Goal: Task Accomplishment & Management: Manage account settings

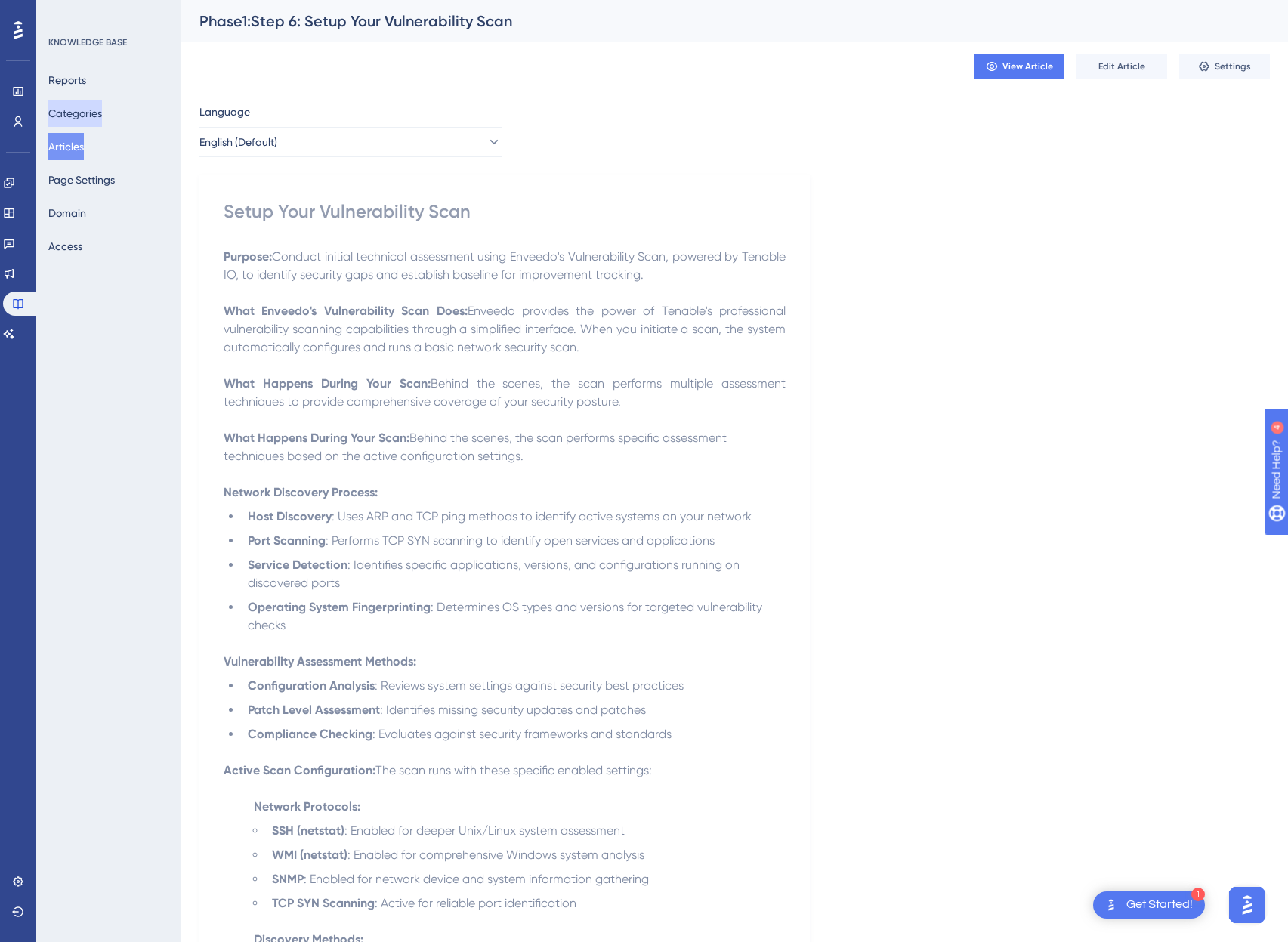
click at [85, 113] on button "Categories" at bounding box center [75, 113] width 54 height 27
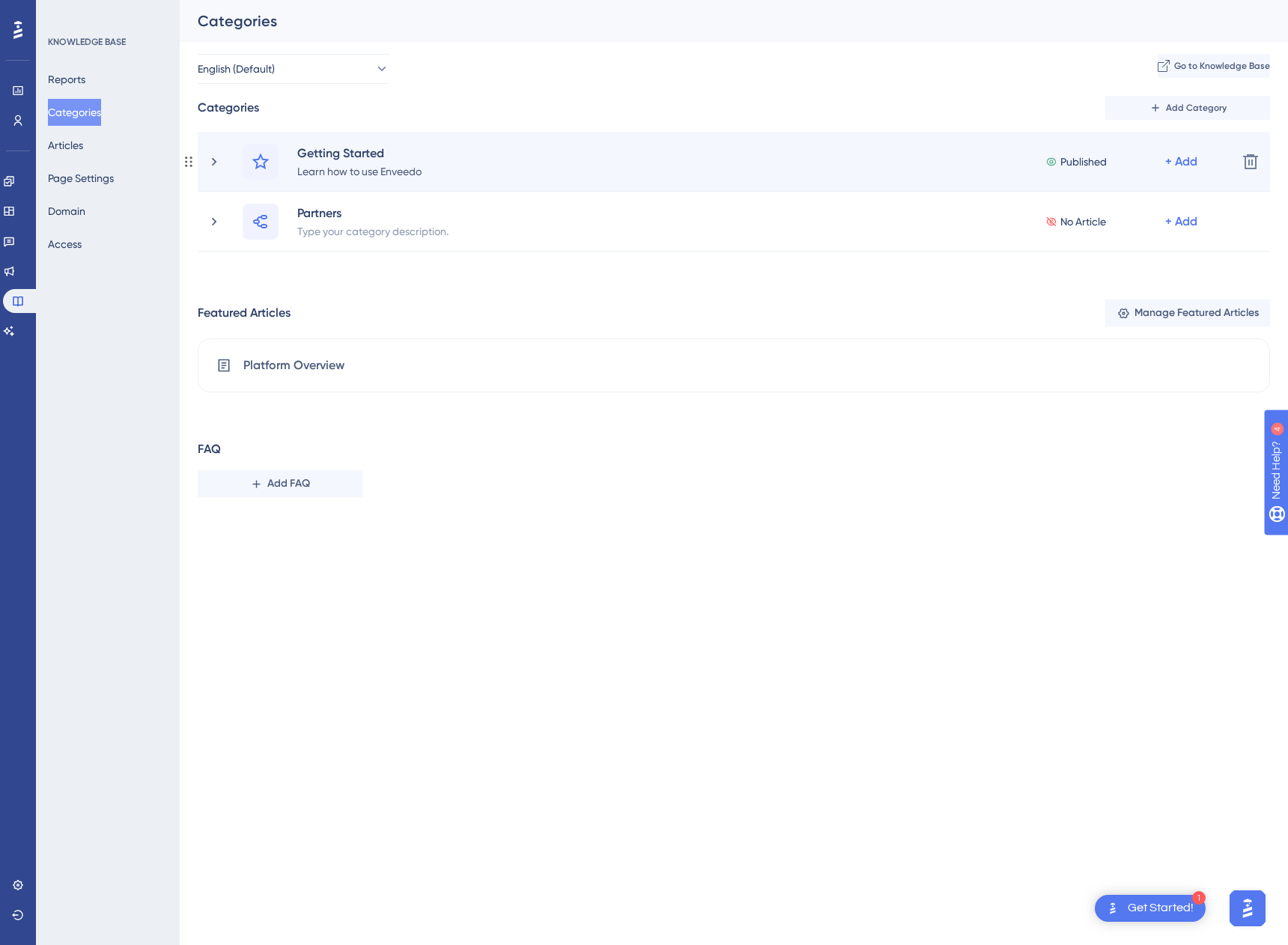
click at [211, 170] on div "Getting Started Learn how to use Enveedo Published + Add" at bounding box center [716, 162] width 1018 height 36
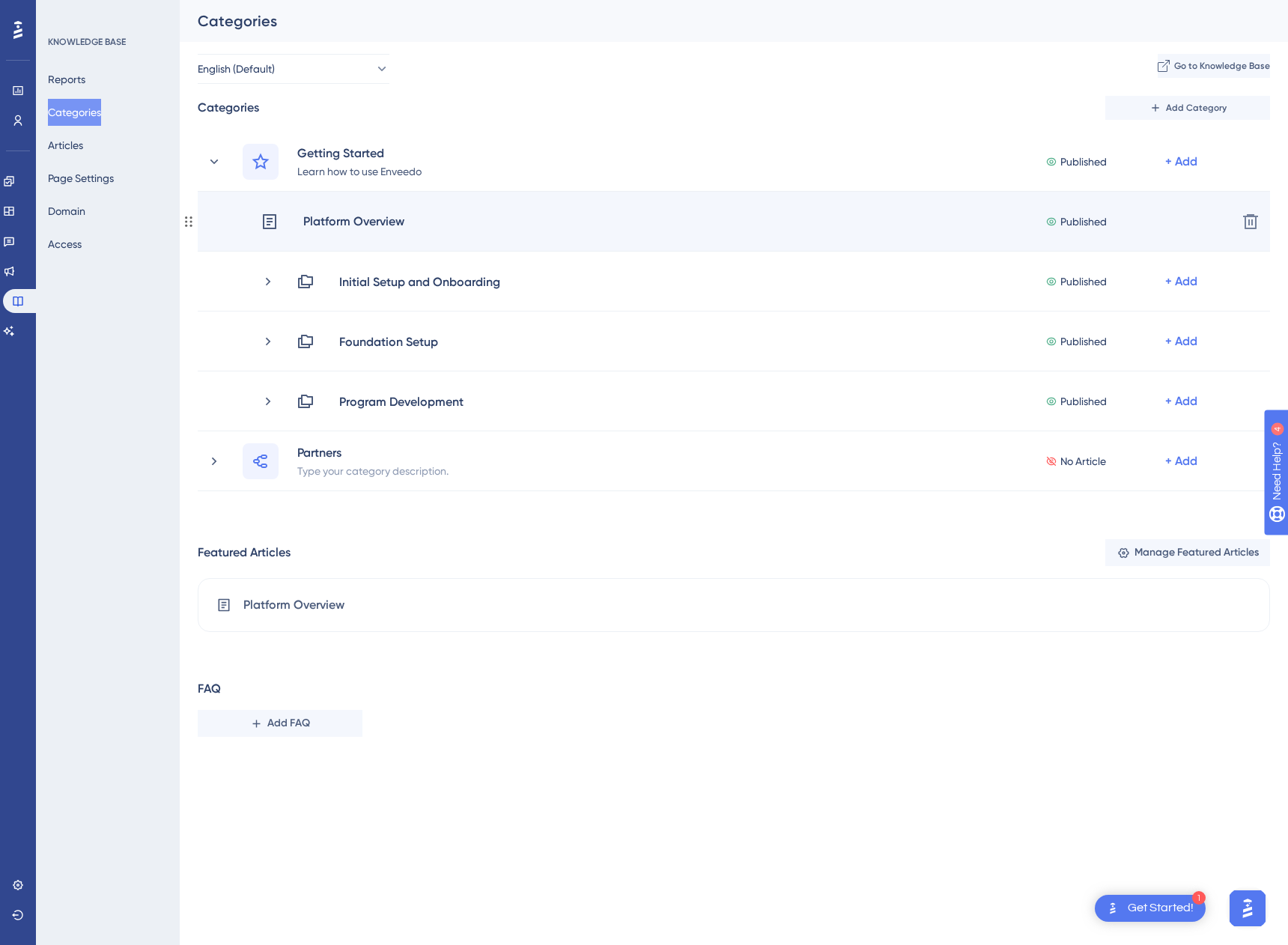
click at [351, 227] on div "Platform Overview" at bounding box center [354, 221] width 103 height 20
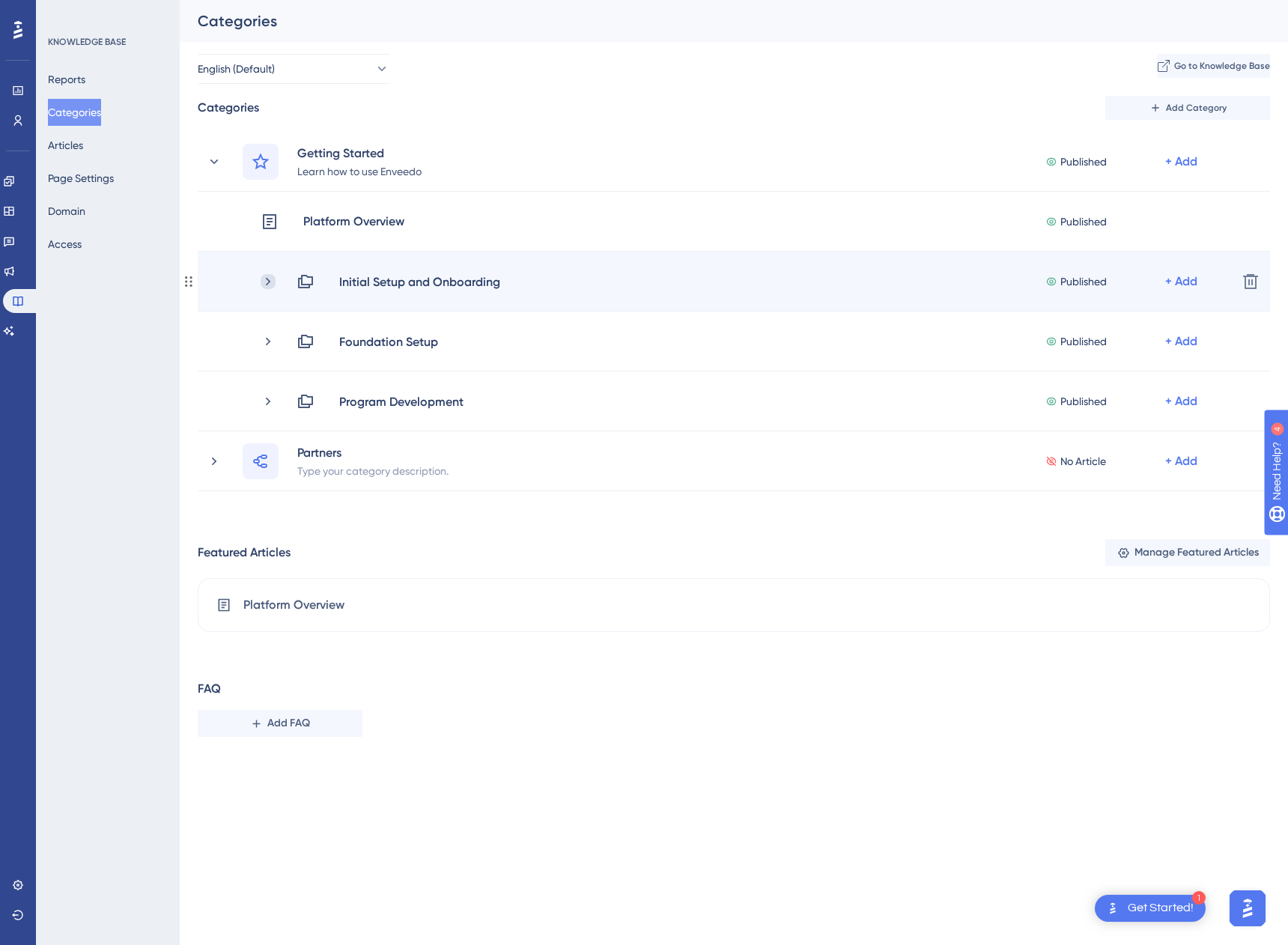
click at [270, 278] on icon at bounding box center [267, 281] width 15 height 15
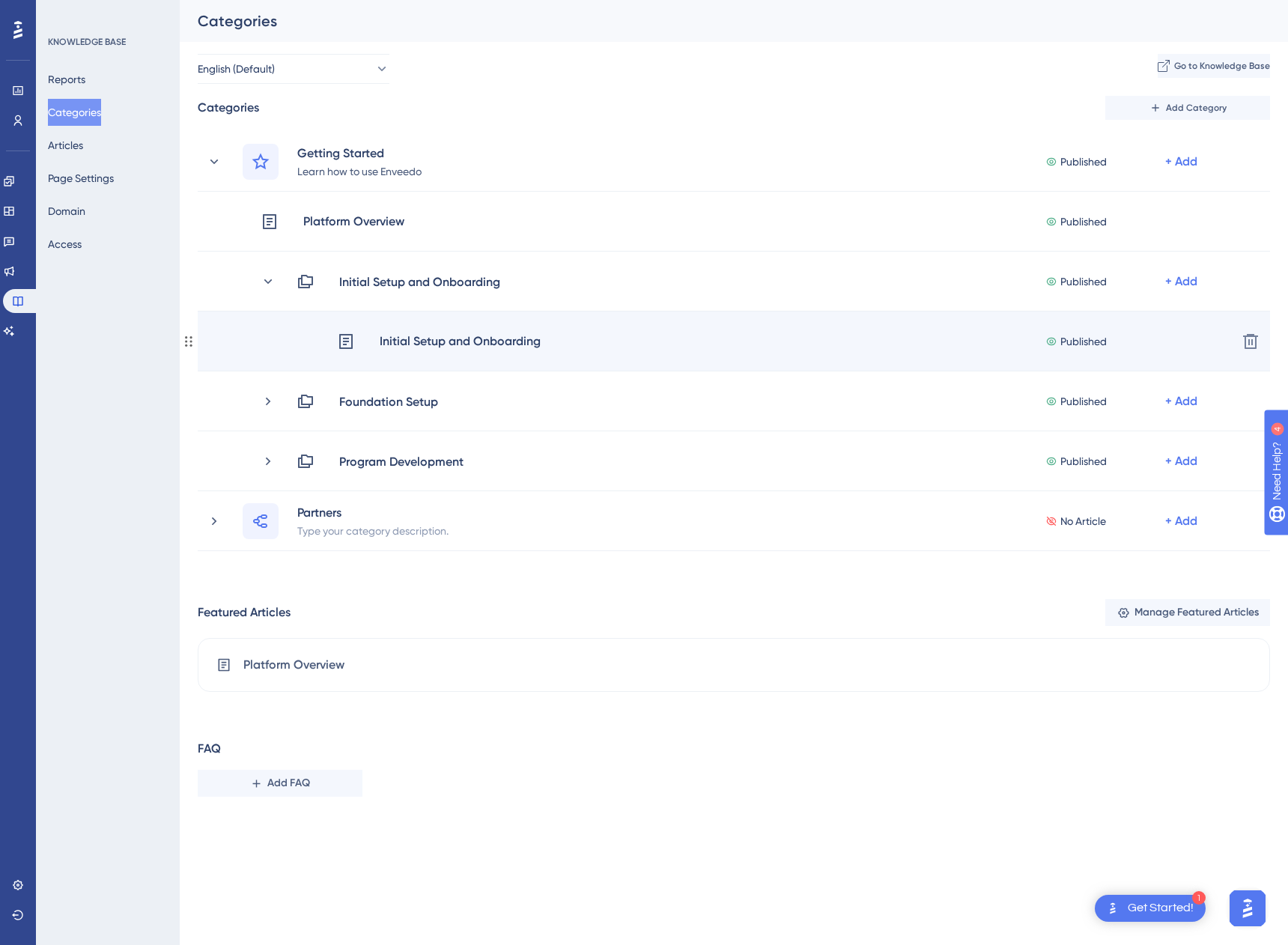
drag, startPoint x: 182, startPoint y: 333, endPoint x: 188, endPoint y: 341, distance: 10.0
click at [188, 341] on div "Initial Setup and Onboarding Published + Add Delete" at bounding box center [726, 341] width 1087 height 60
click at [277, 343] on div "Initial Setup and Onboarding No Article + Add" at bounding box center [743, 342] width 965 height 18
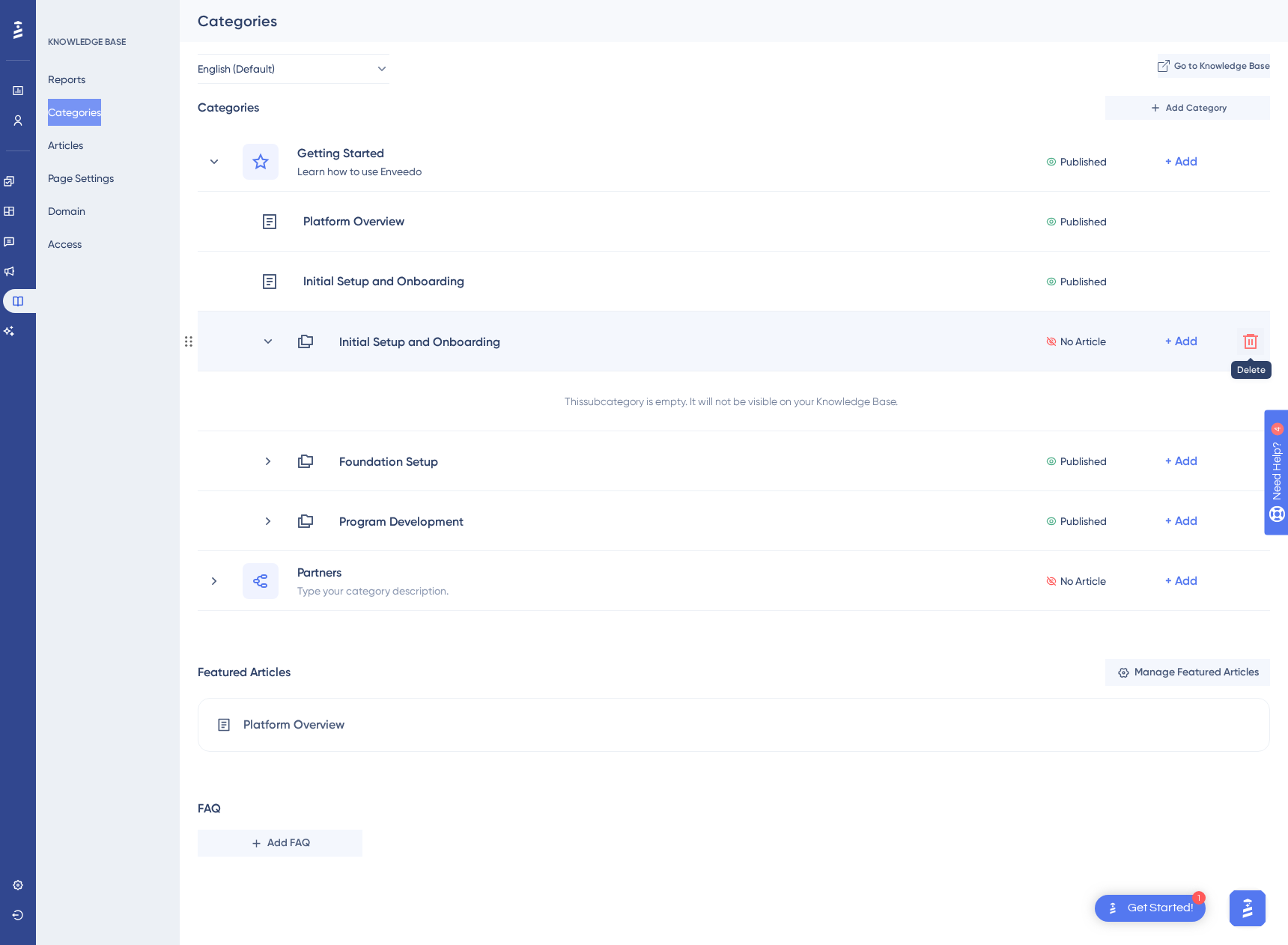
click at [1247, 342] on icon at bounding box center [1250, 342] width 18 height 18
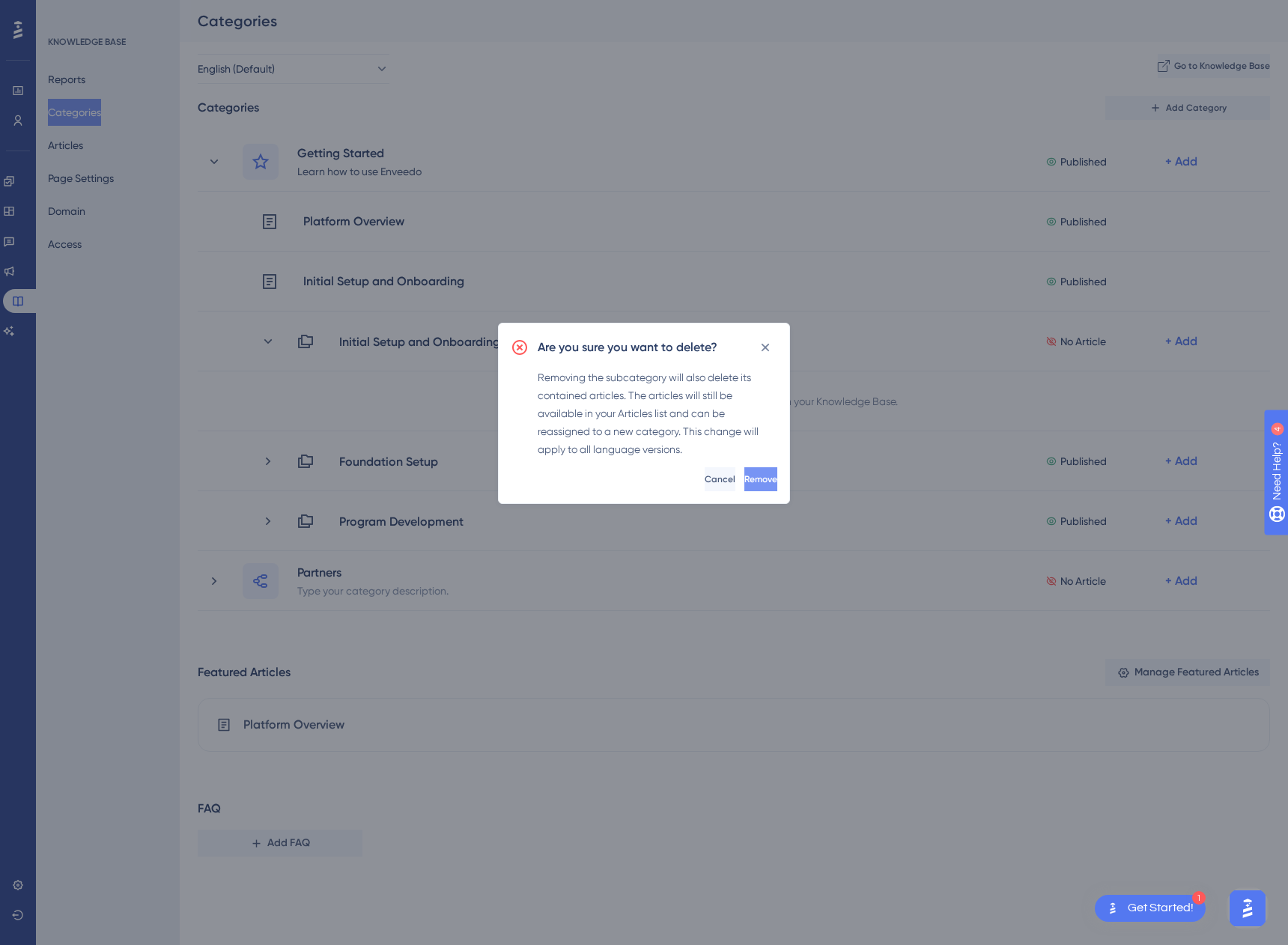
click at [744, 473] on span "Remove" at bounding box center [761, 479] width 33 height 12
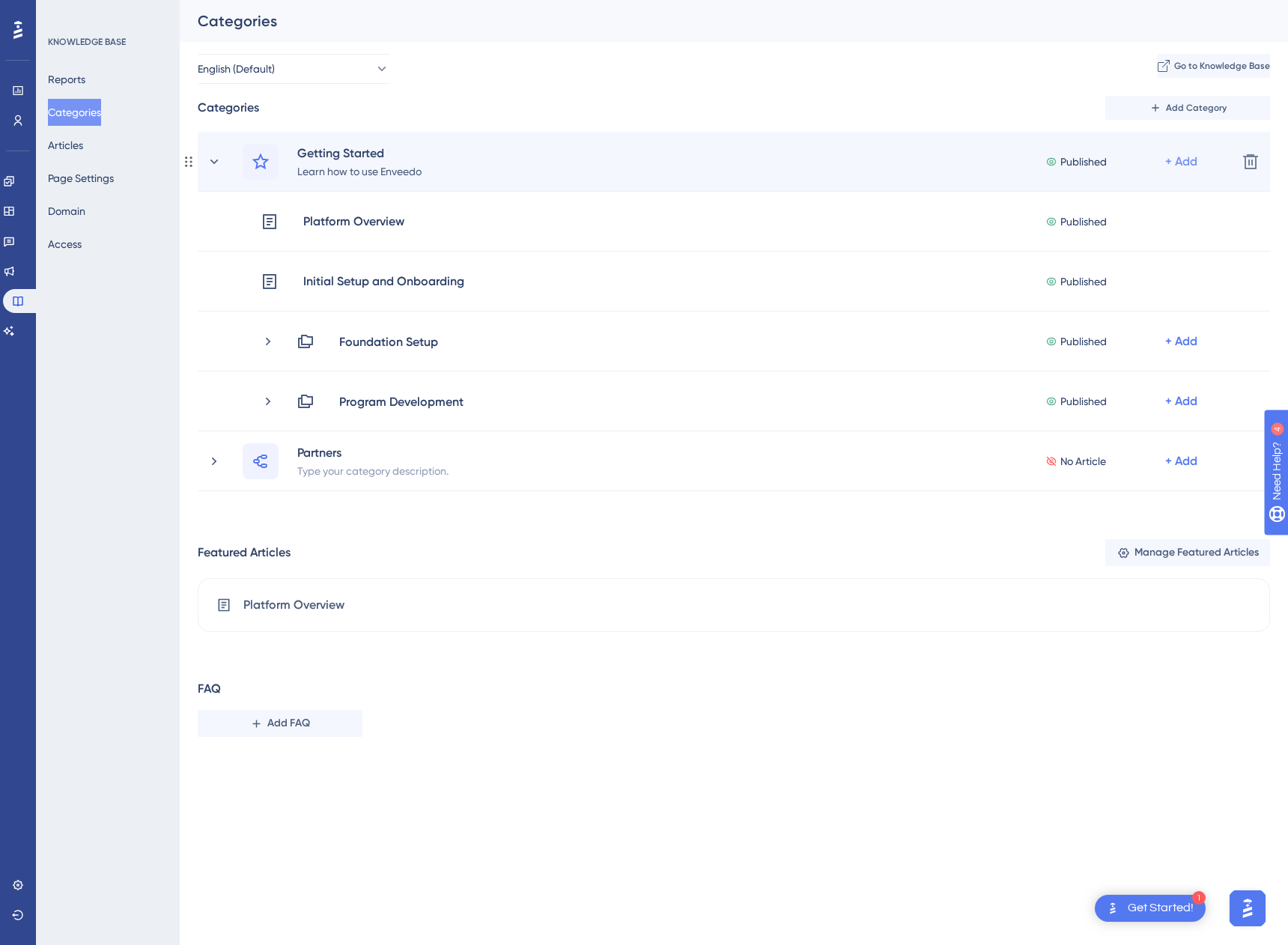
click at [1198, 160] on div "+ Add" at bounding box center [1183, 162] width 36 height 18
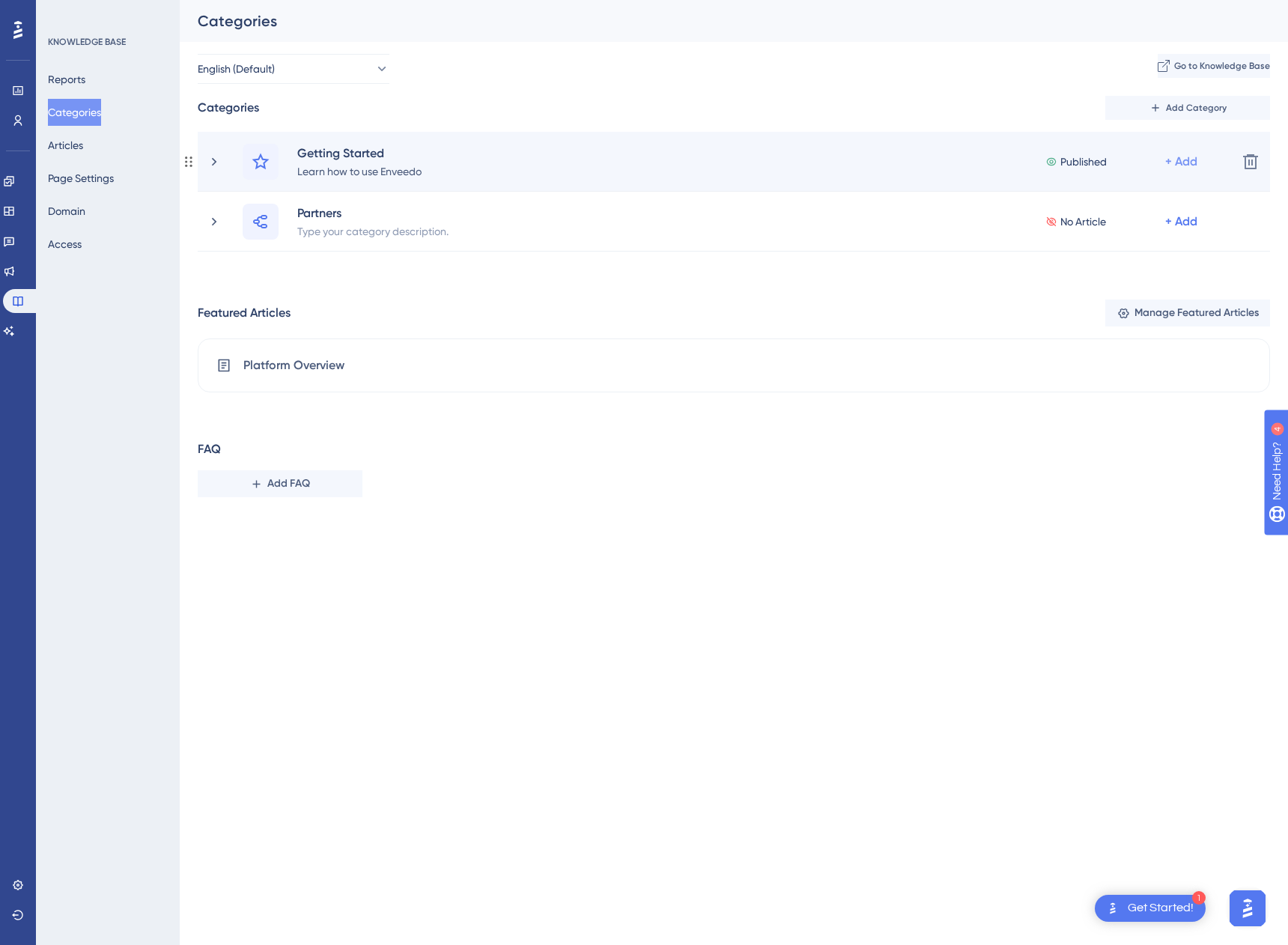
click at [1193, 159] on div "+ Add" at bounding box center [1181, 162] width 32 height 18
click at [210, 163] on icon at bounding box center [214, 161] width 15 height 15
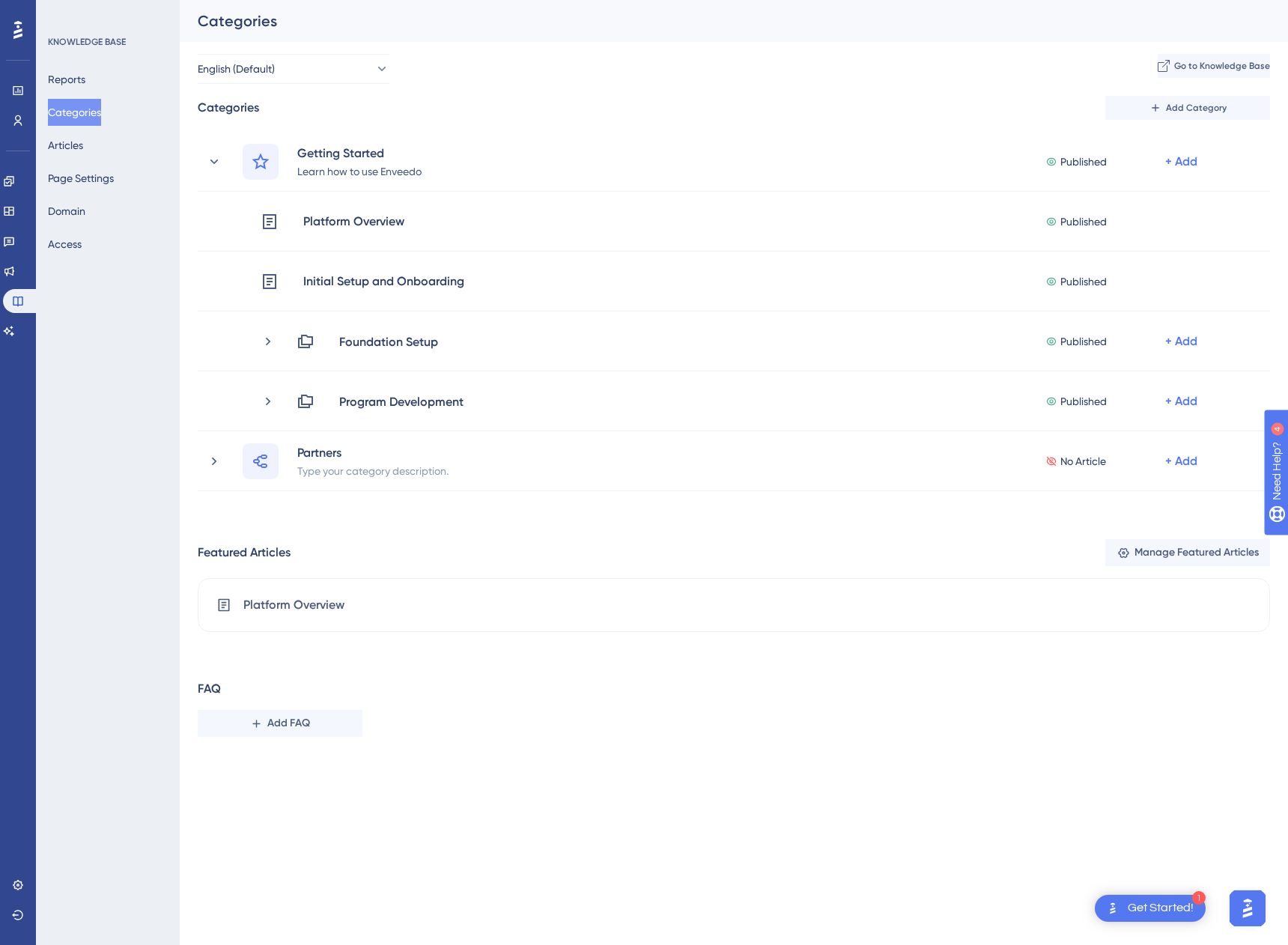
click at [812, 697] on div "FAQ Add FAQ" at bounding box center [734, 709] width 1072 height 57
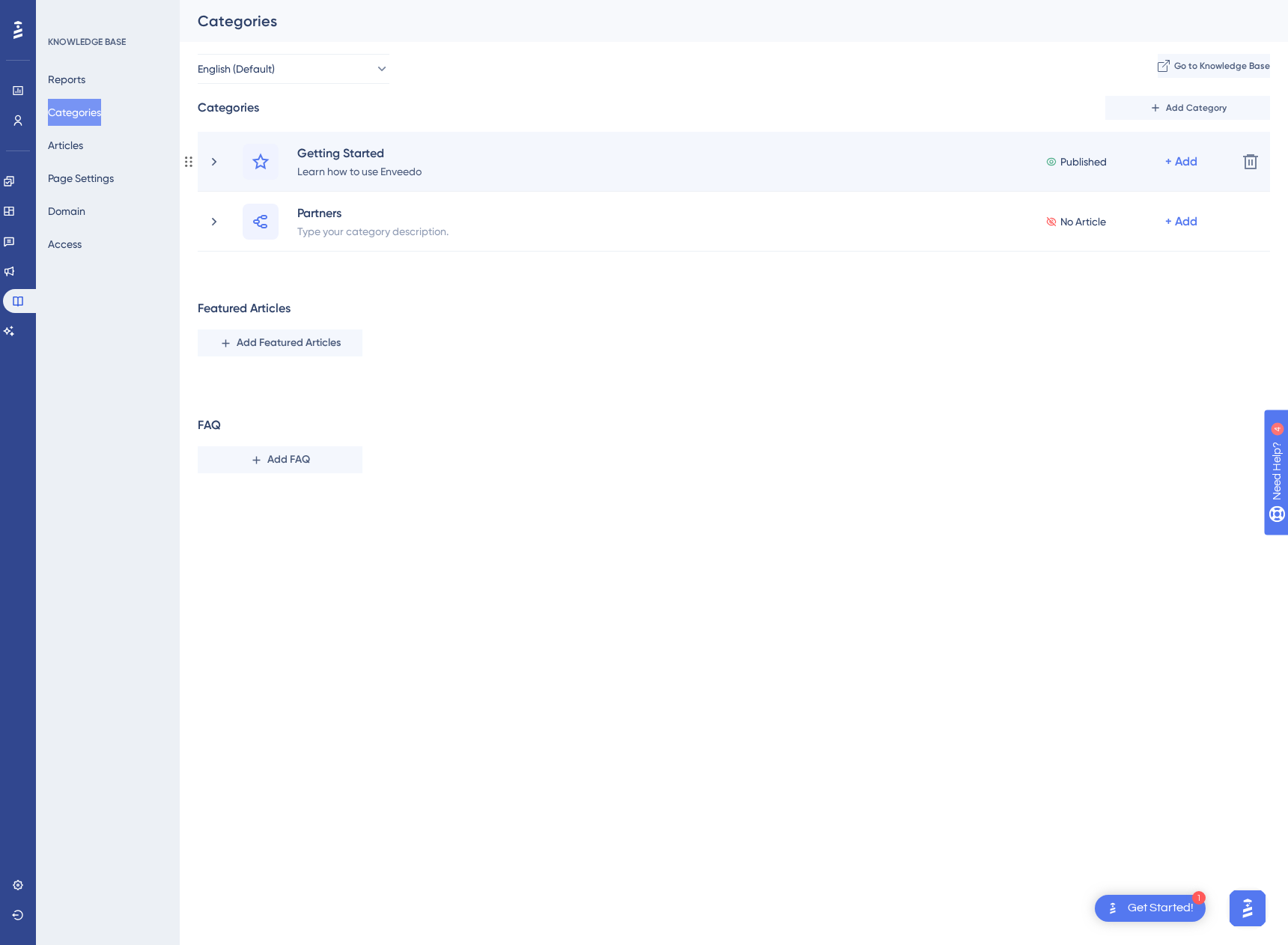
click at [204, 160] on div "Getting Started Learn how to use Enveedo Published + Add Delete" at bounding box center [734, 161] width 1072 height 60
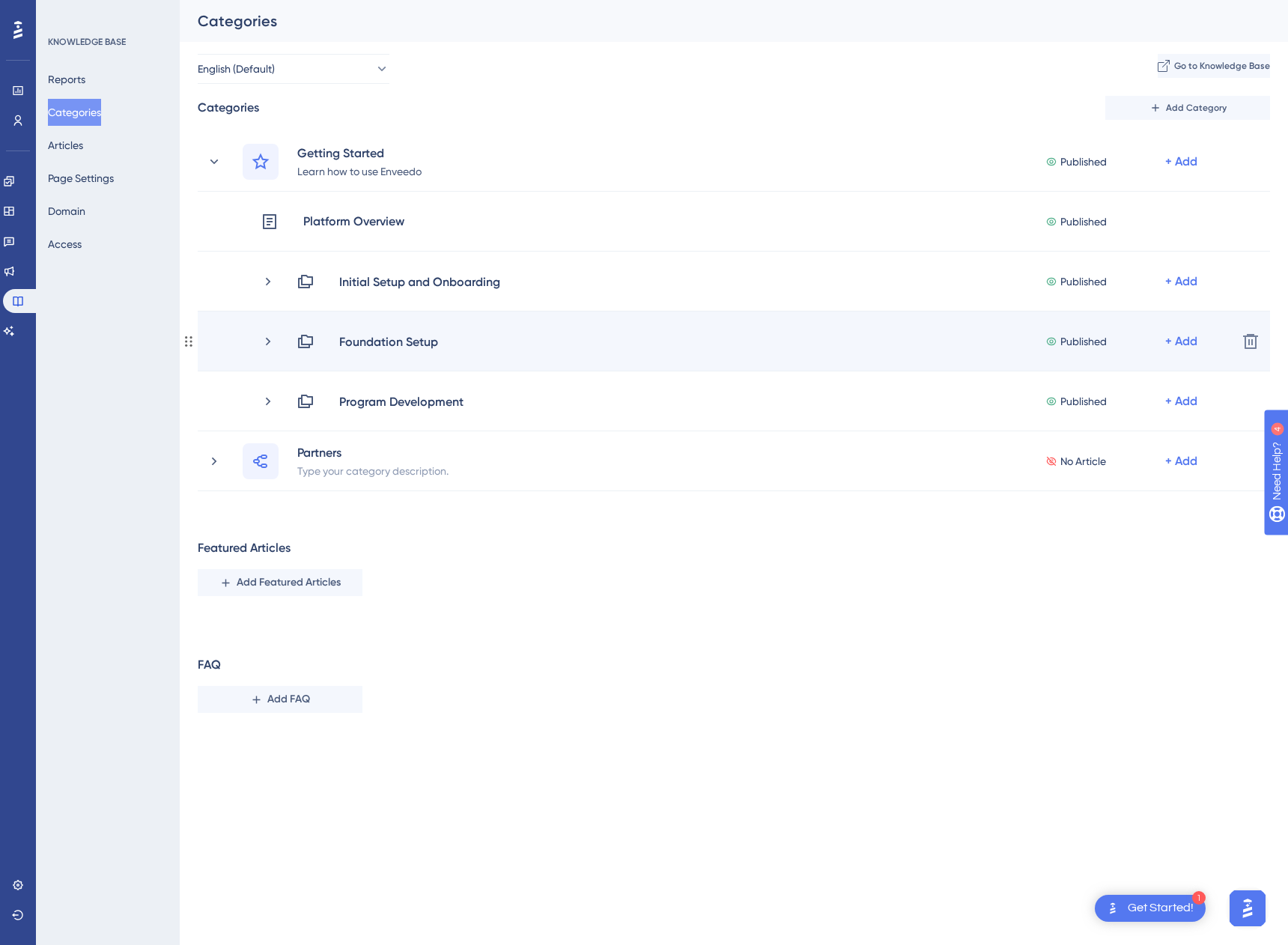
click at [260, 354] on div "Foundation Setup Published + Add Delete" at bounding box center [734, 341] width 1072 height 60
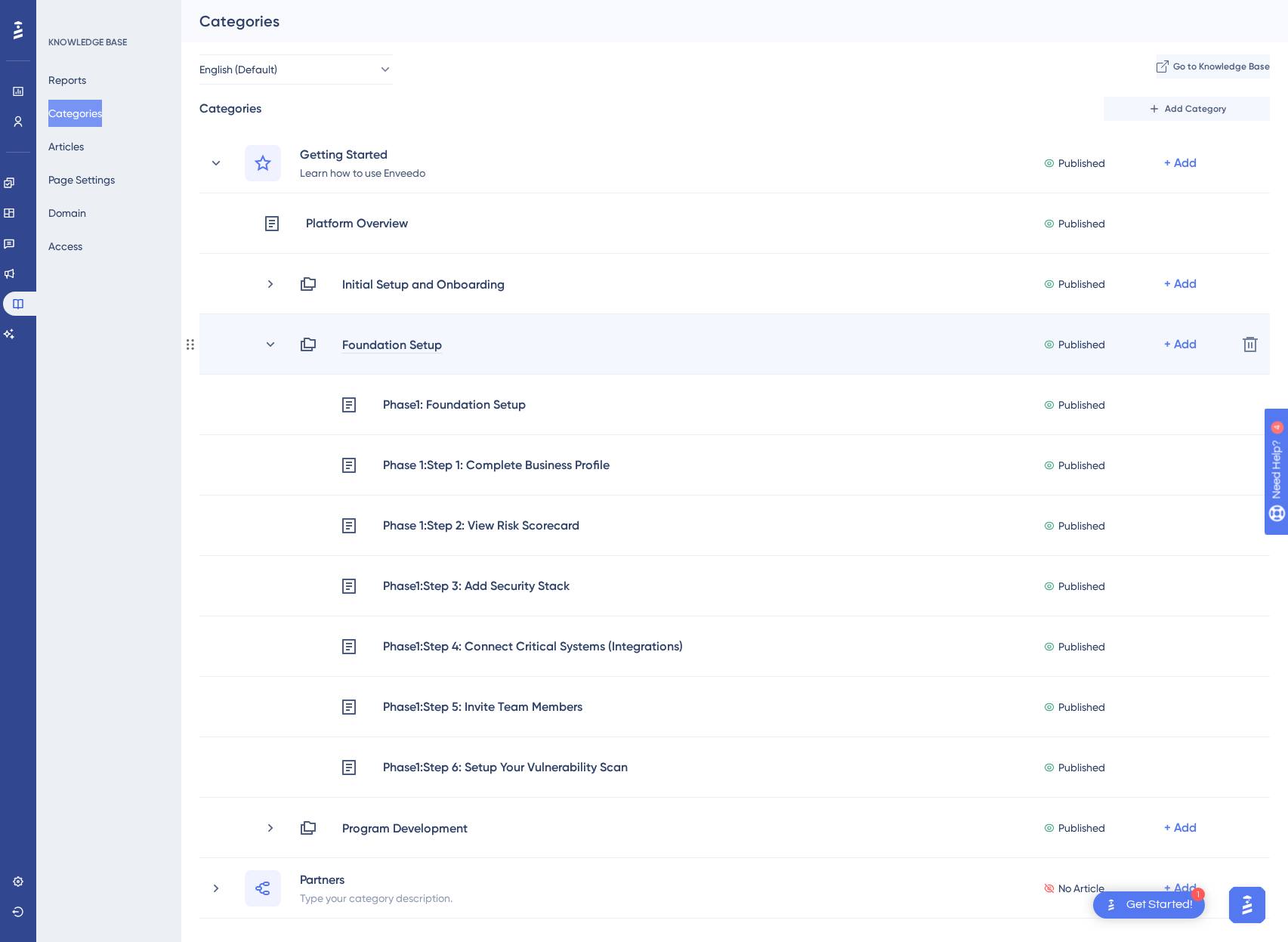
click at [392, 352] on div "Foundation Setup" at bounding box center [392, 345] width 101 height 18
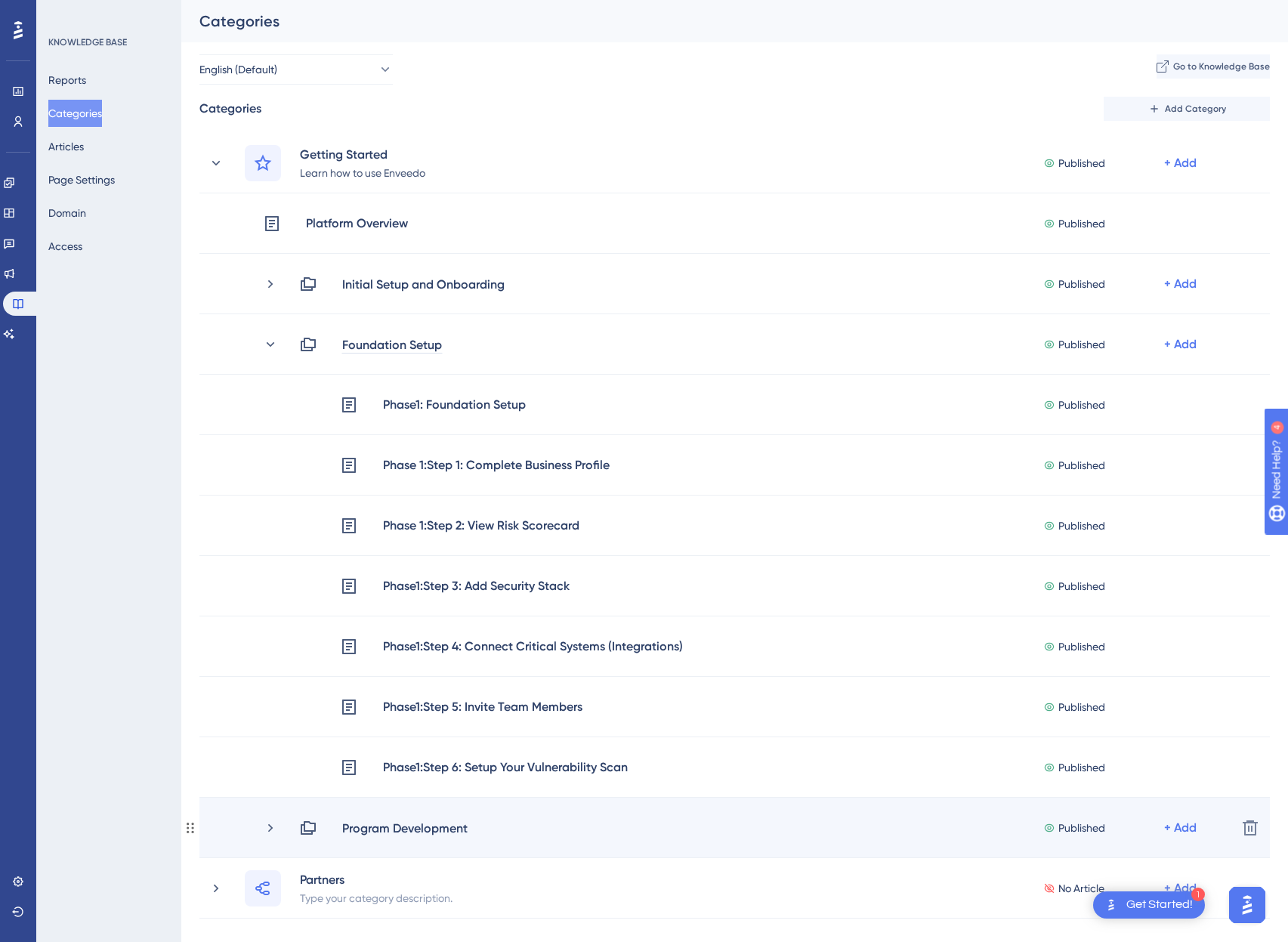
click at [282, 821] on div "Program Development Published + Add" at bounding box center [743, 828] width 962 height 18
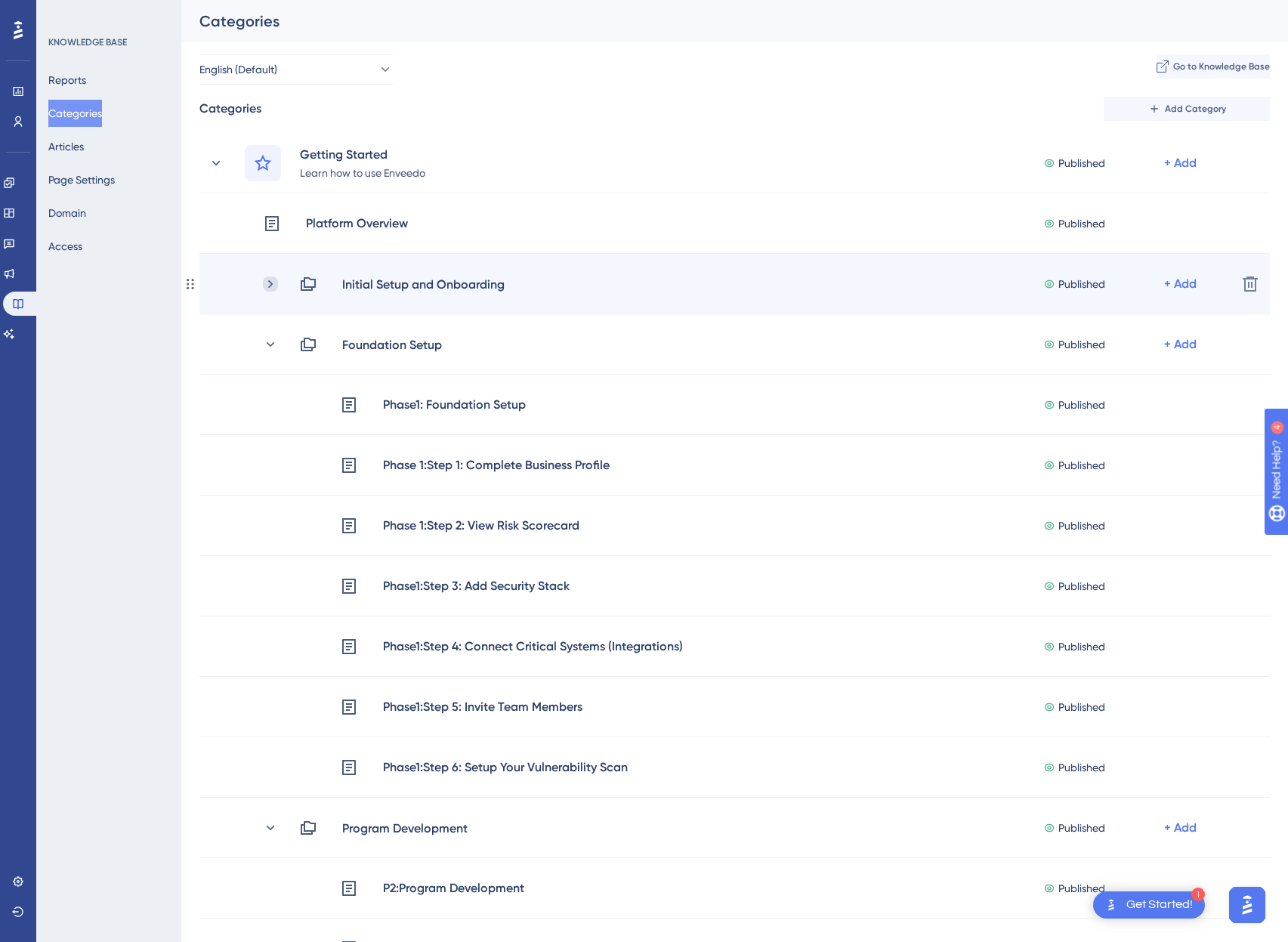
click at [272, 281] on icon at bounding box center [269, 283] width 15 height 15
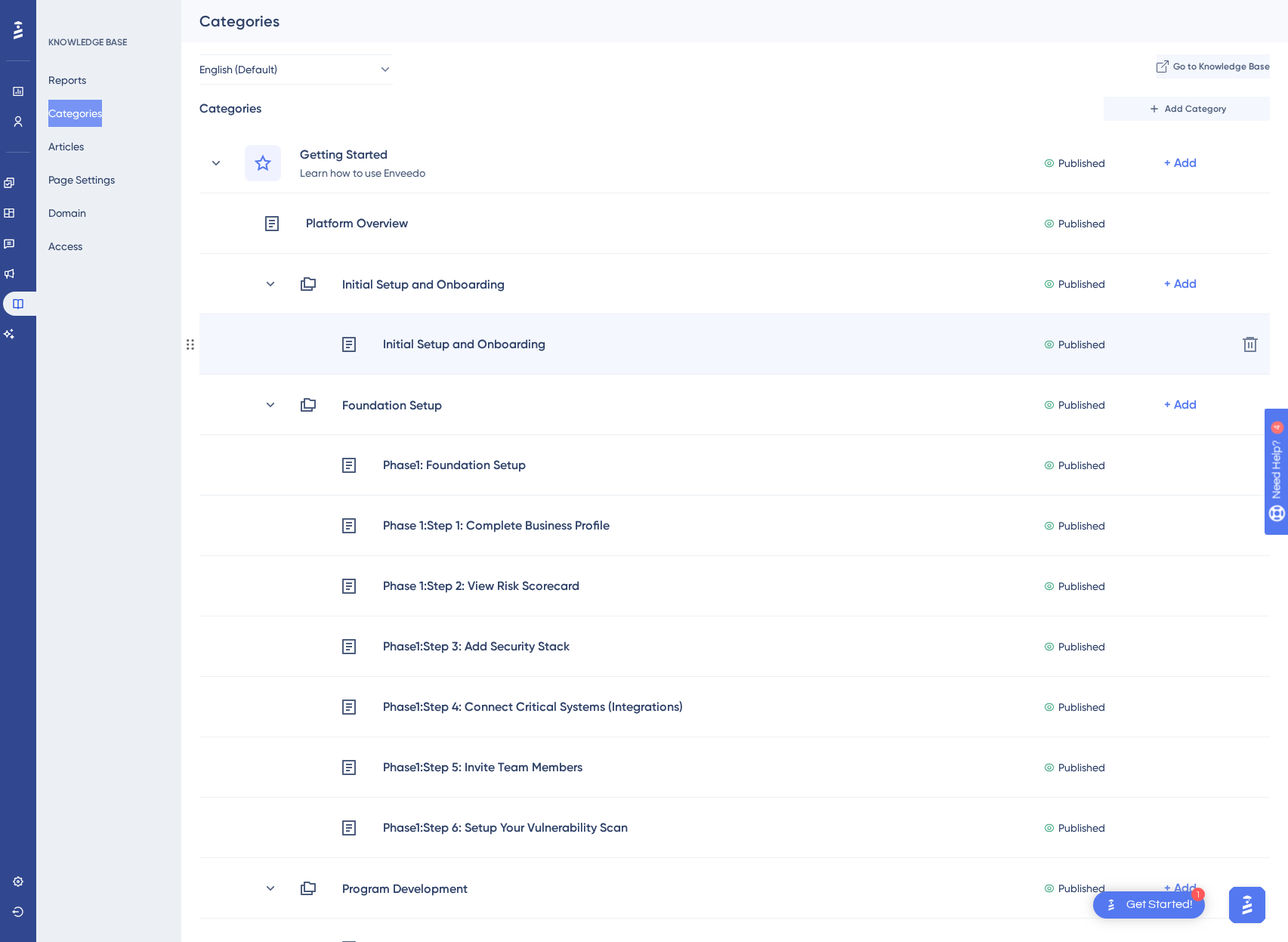
click at [429, 340] on div "Initial Setup and Onboarding" at bounding box center [464, 345] width 164 height 20
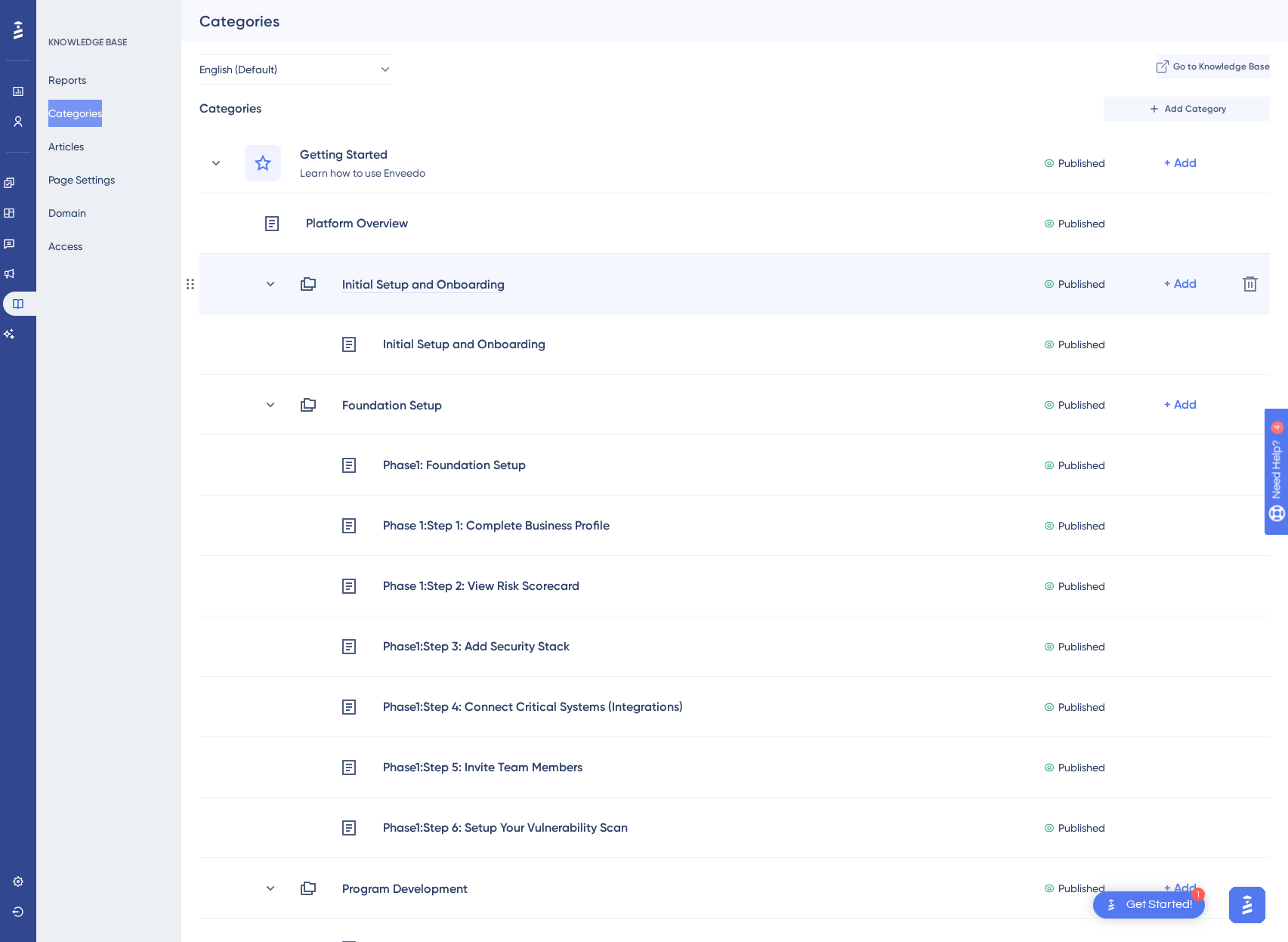
click at [385, 288] on div "Initial Setup and Onboarding" at bounding box center [424, 283] width 164 height 18
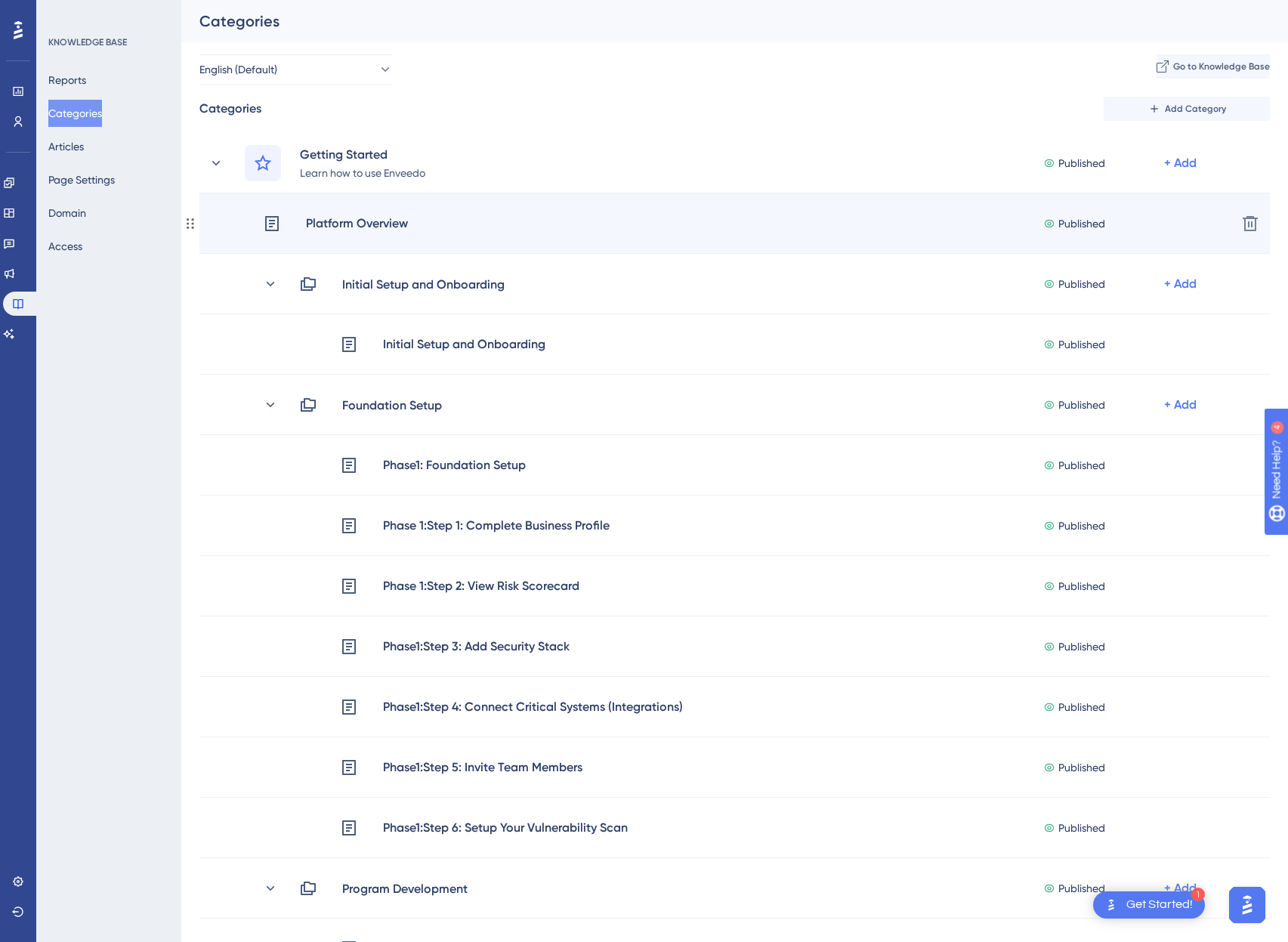
click at [337, 219] on div "Platform Overview" at bounding box center [357, 223] width 104 height 20
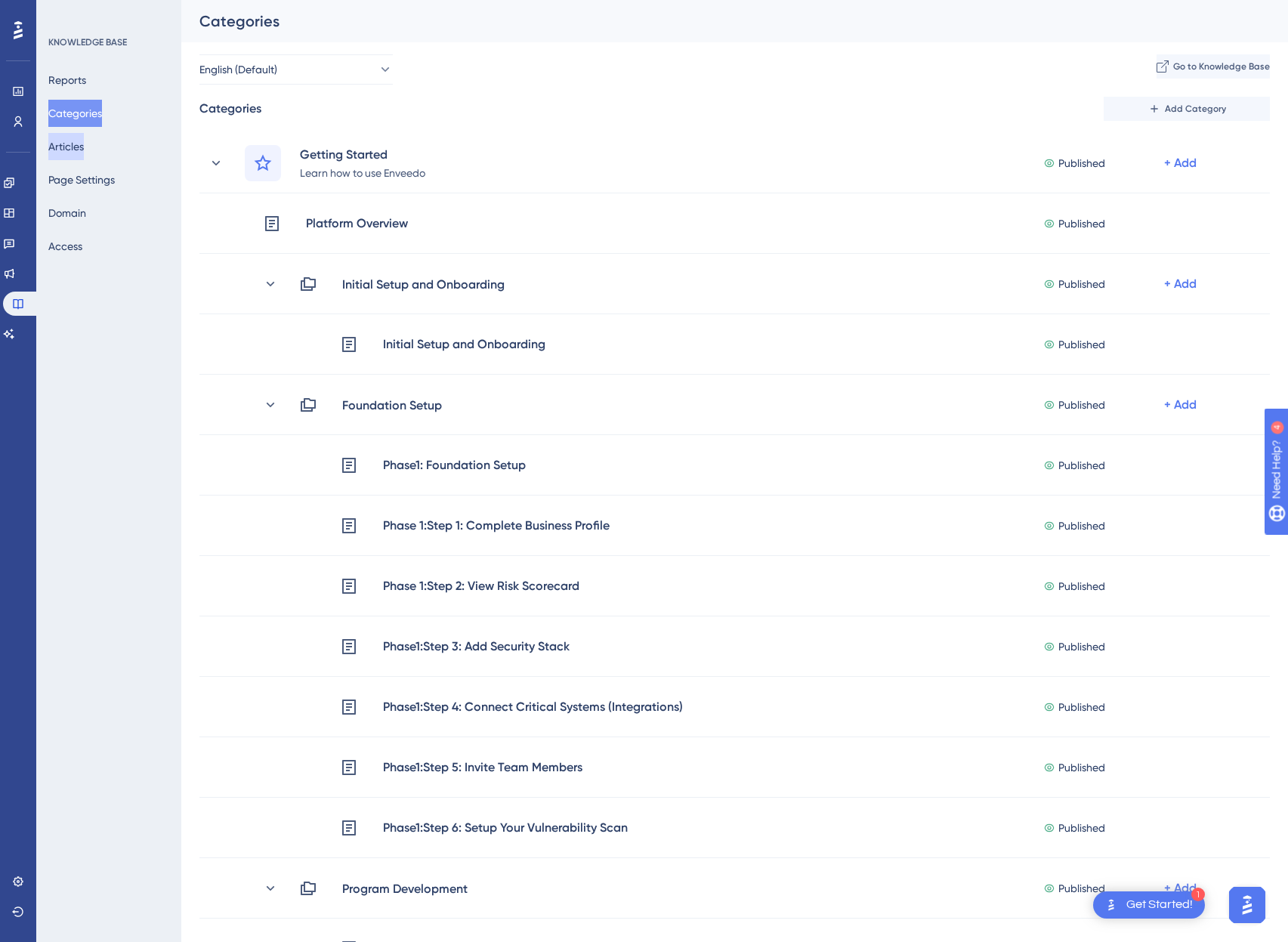
click at [79, 144] on button "Articles" at bounding box center [65, 146] width 36 height 27
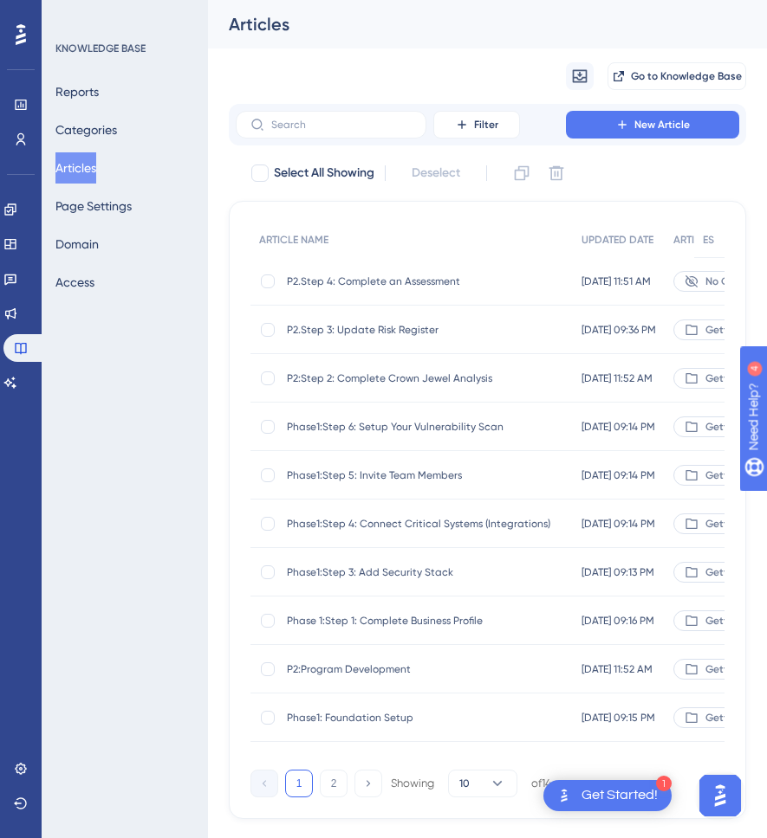
click at [392, 284] on span "P2.Step 4: Complete an Assessment" at bounding box center [425, 282] width 277 height 14
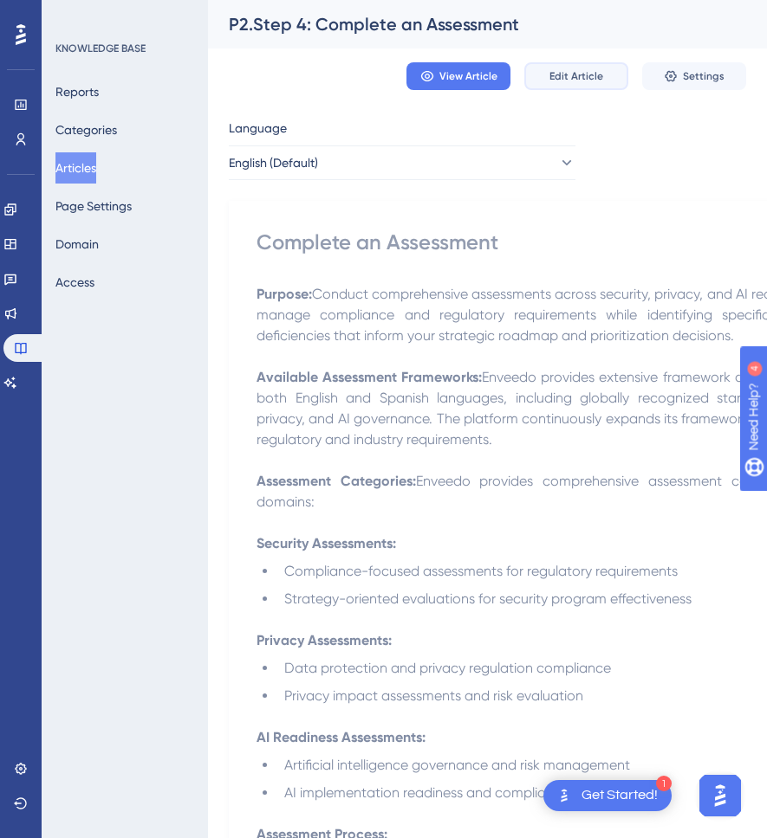
click at [592, 72] on span "Edit Article" at bounding box center [576, 76] width 54 height 14
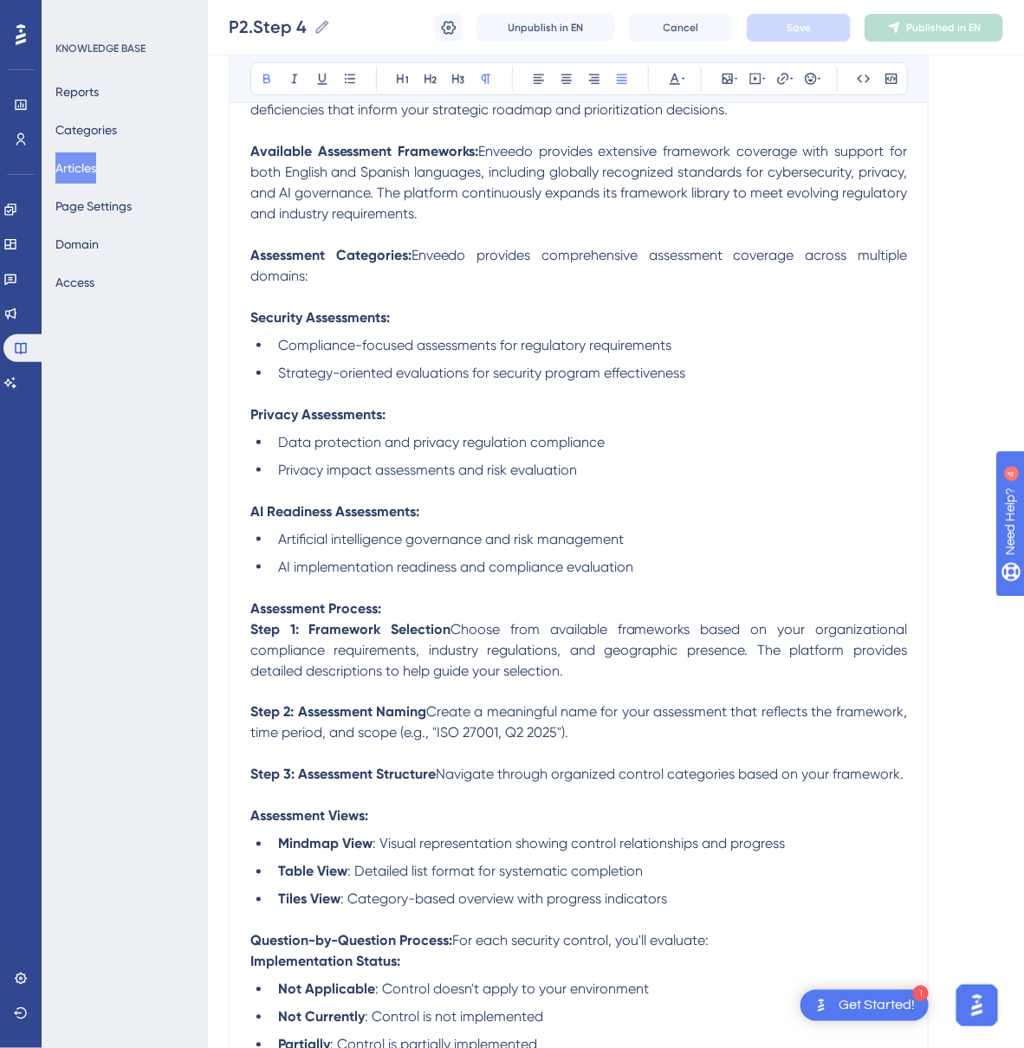
scroll to position [316, 11]
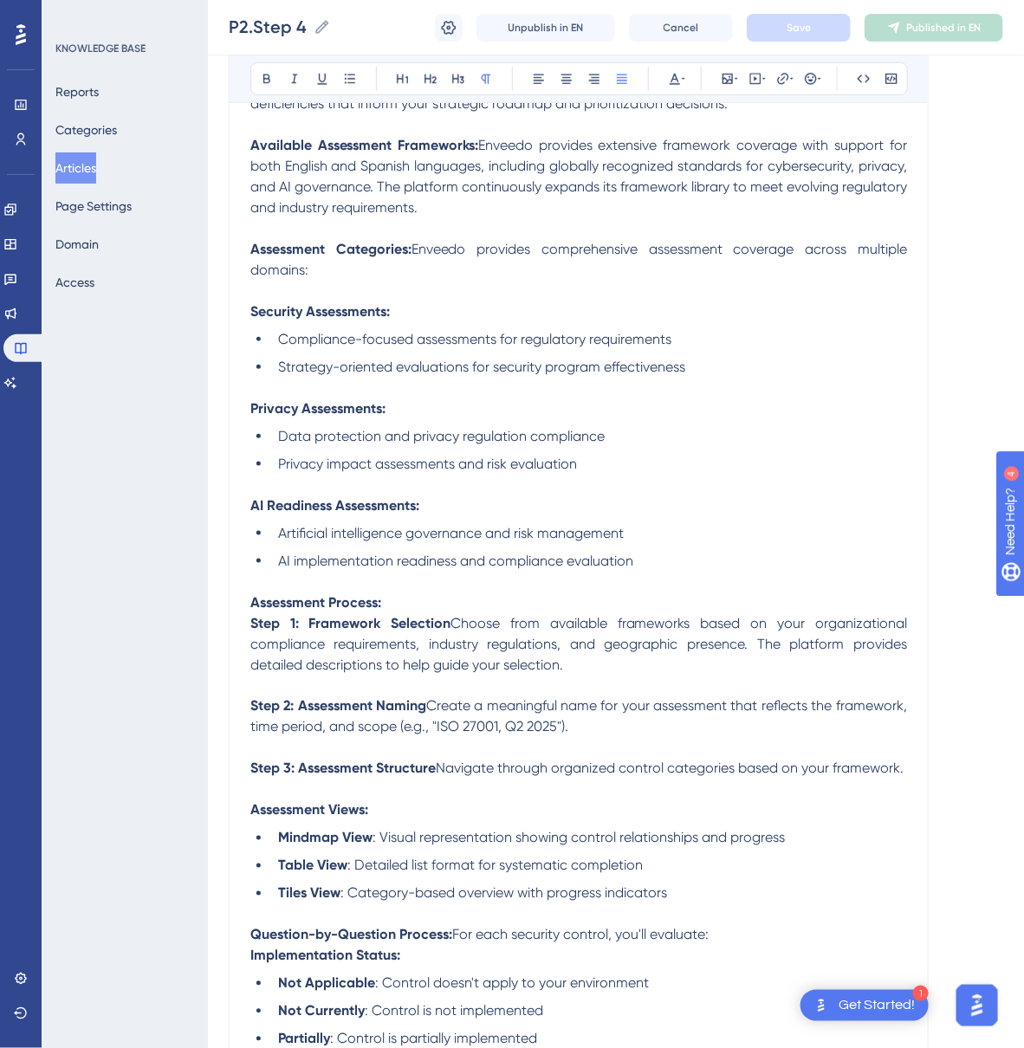
click at [461, 215] on p "Available Assessment Frameworks: Enveedo provides extensive framework coverage …" at bounding box center [578, 176] width 657 height 83
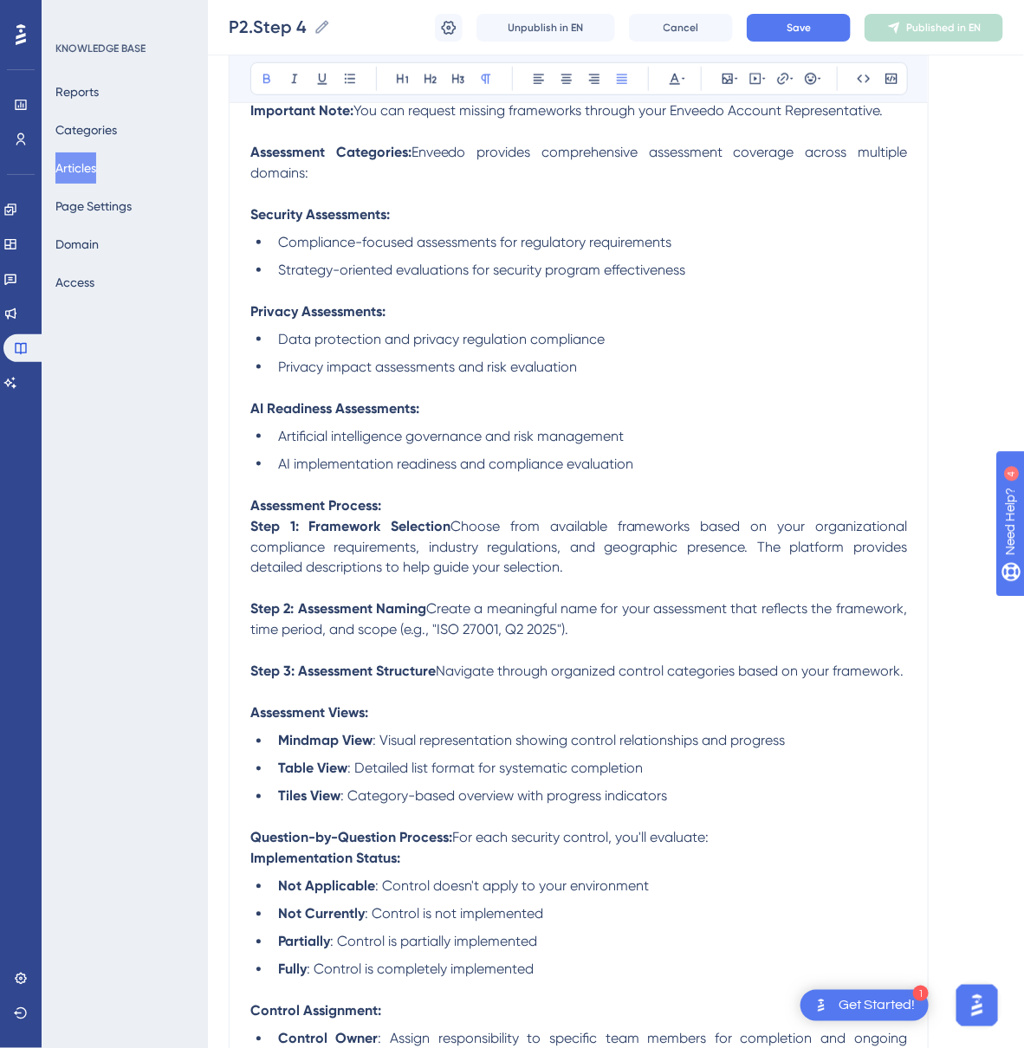
scroll to position [479, 11]
